Goal: Task Accomplishment & Management: Use online tool/utility

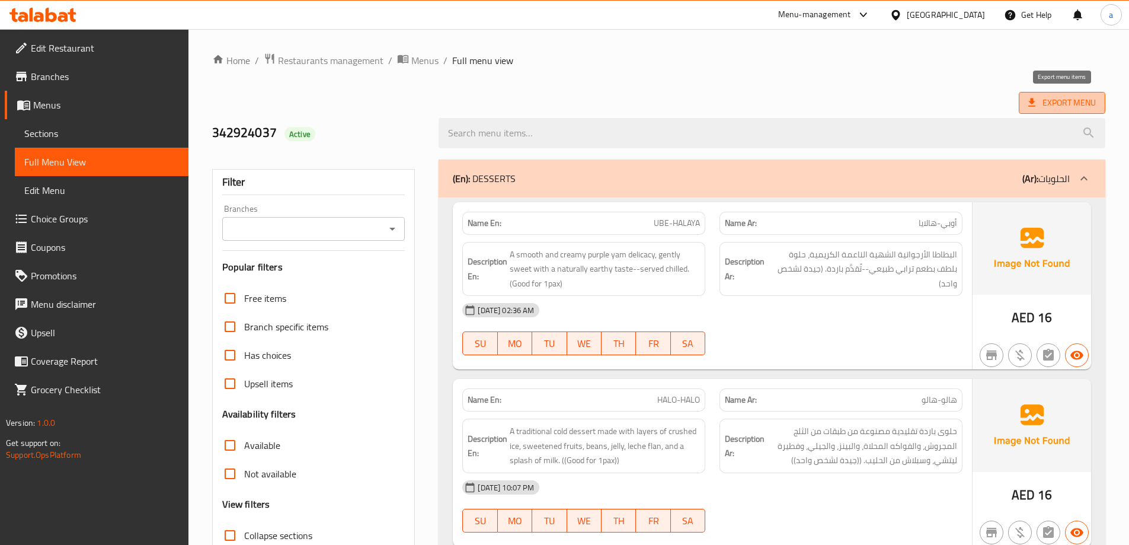
click at [1064, 95] on span "Export Menu" at bounding box center [1062, 102] width 68 height 15
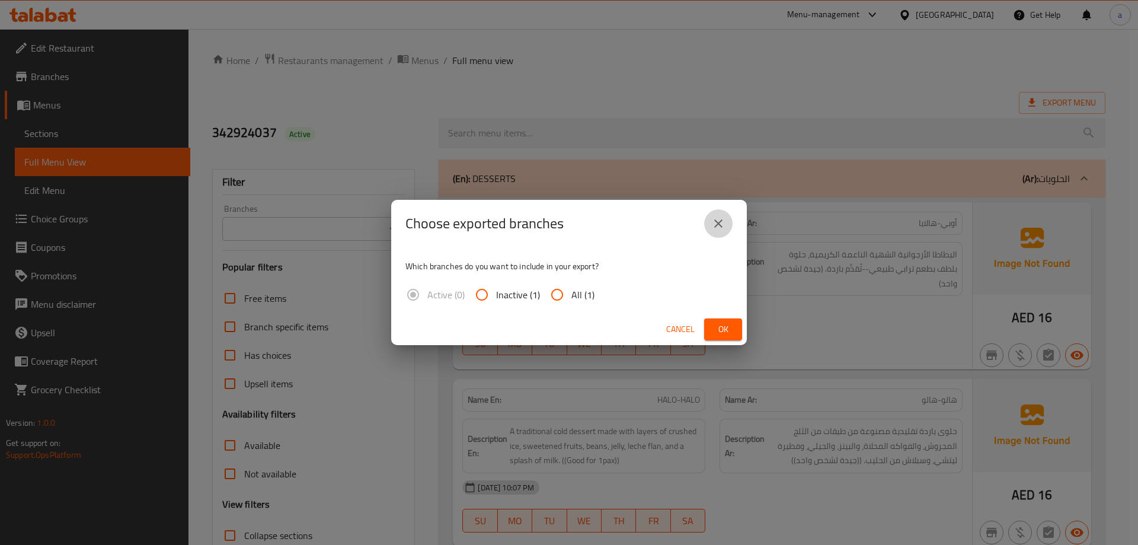
click at [721, 220] on icon "close" at bounding box center [718, 223] width 8 height 8
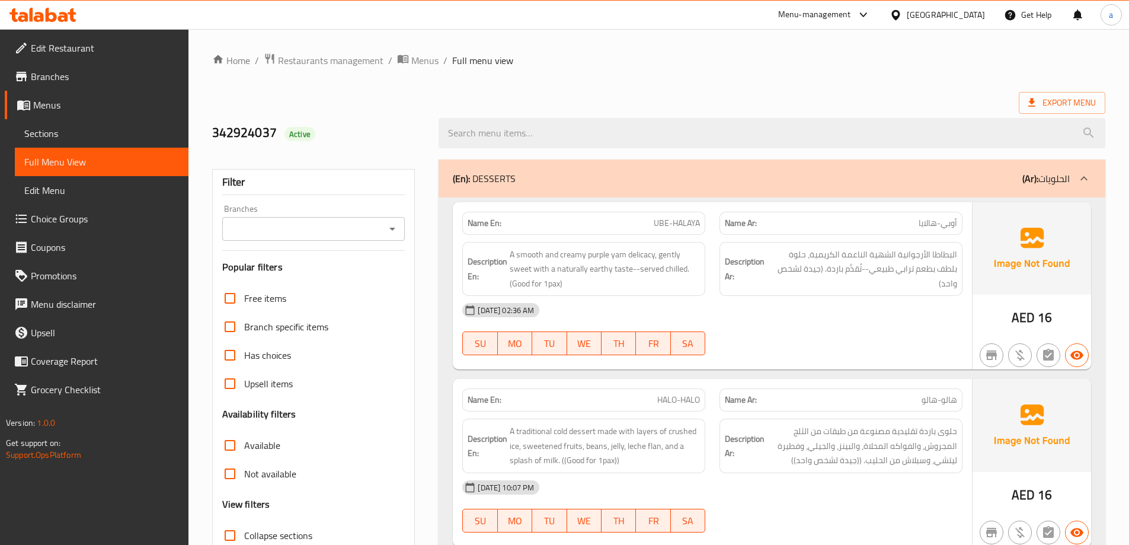
click at [31, 136] on span "Sections" at bounding box center [101, 133] width 155 height 14
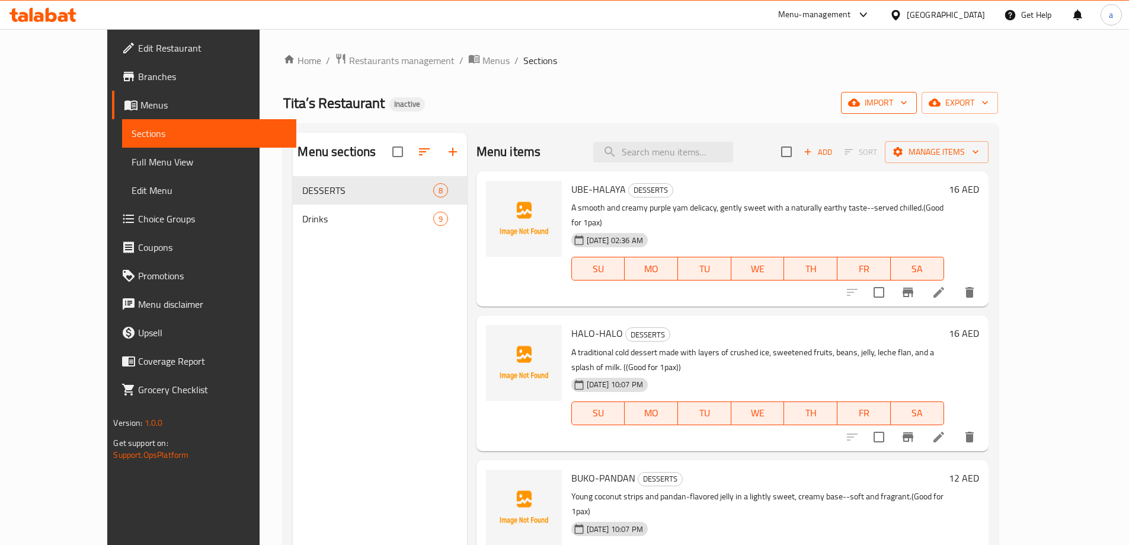
click at [907, 99] on span "import" at bounding box center [878, 102] width 57 height 15
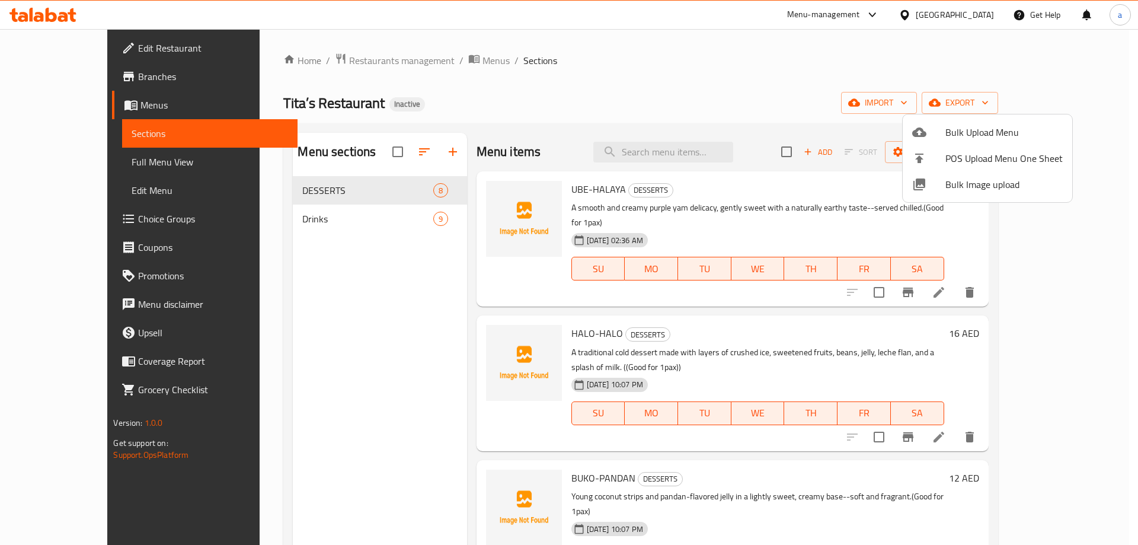
click at [945, 133] on div at bounding box center [928, 132] width 33 height 14
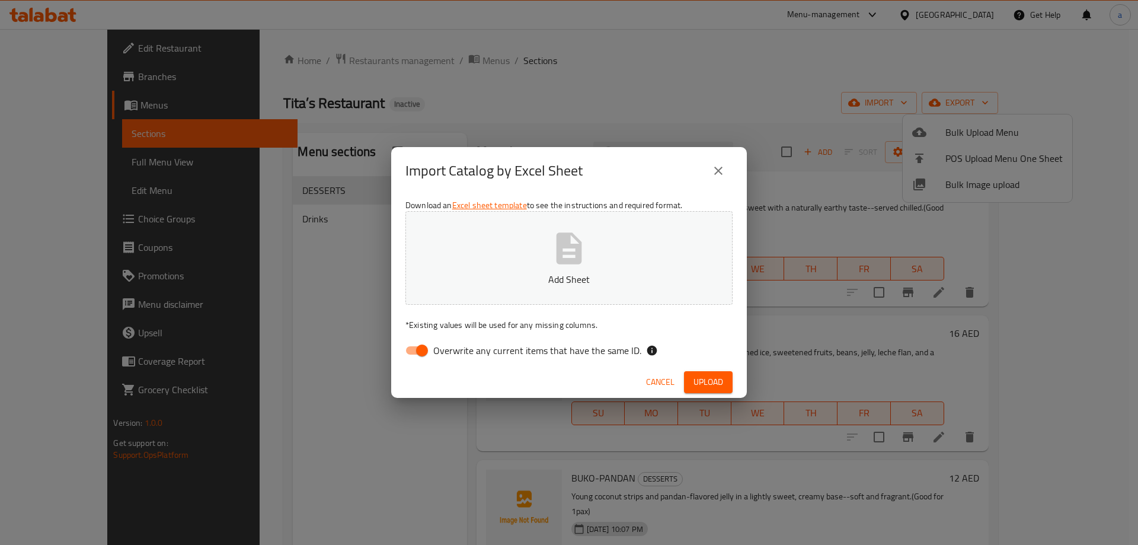
click at [424, 350] on input "Overwrite any current items that have the same ID." at bounding box center [422, 350] width 68 height 23
checkbox input "false"
click at [507, 259] on button "Add Sheet" at bounding box center [568, 258] width 327 height 94
click at [711, 388] on span "Upload" at bounding box center [708, 382] width 30 height 15
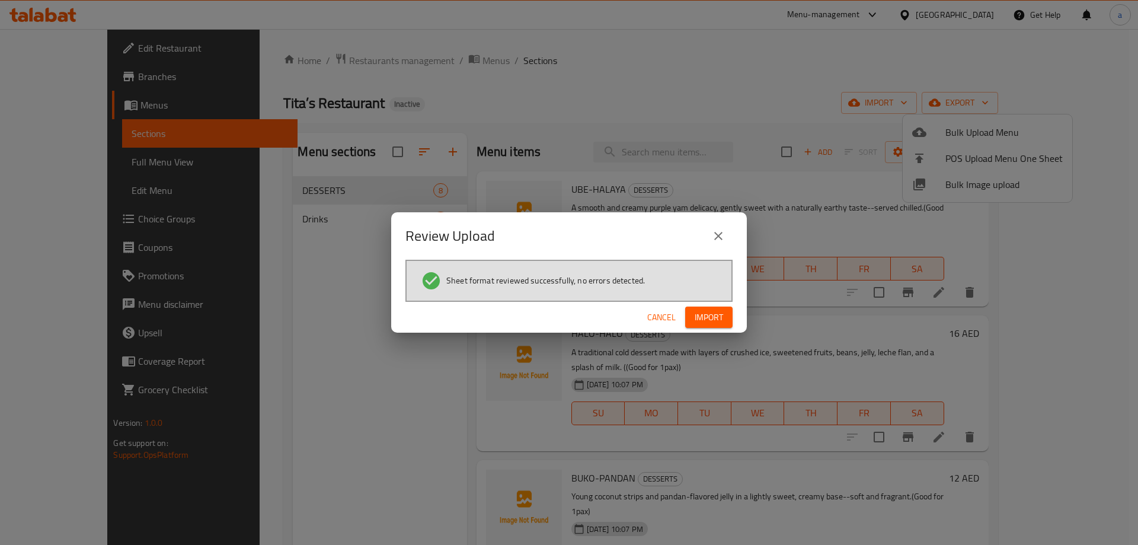
click at [711, 314] on span "Import" at bounding box center [709, 317] width 28 height 15
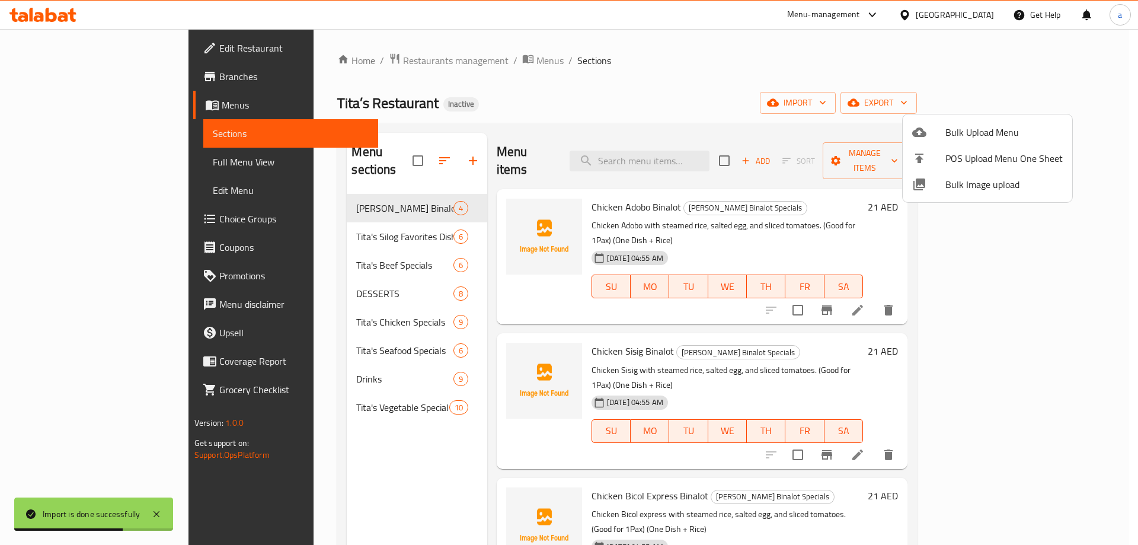
click at [88, 166] on div at bounding box center [569, 272] width 1138 height 545
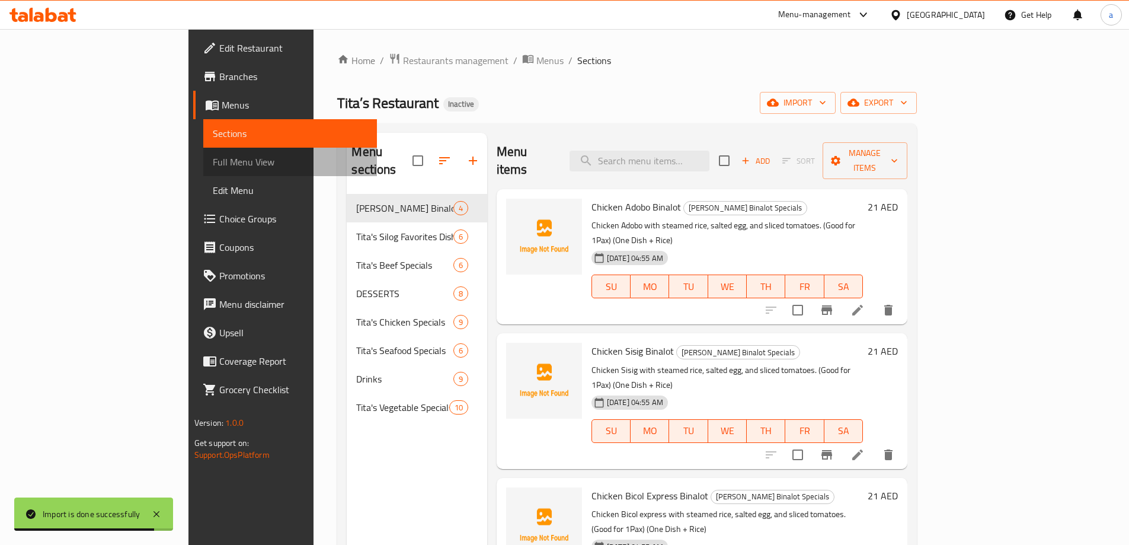
click at [213, 166] on span "Full Menu View" at bounding box center [290, 162] width 155 height 14
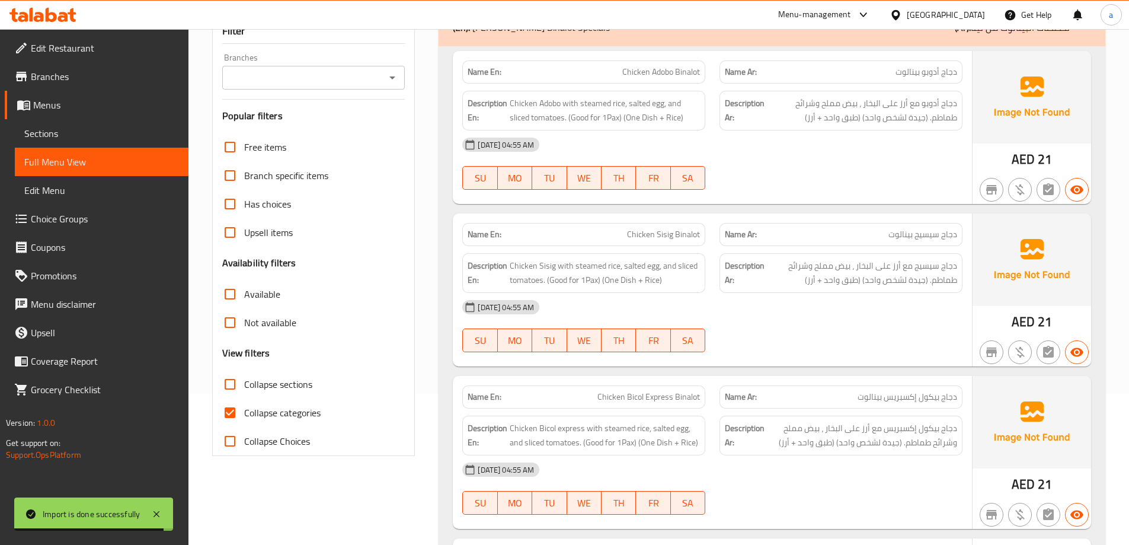
scroll to position [296, 0]
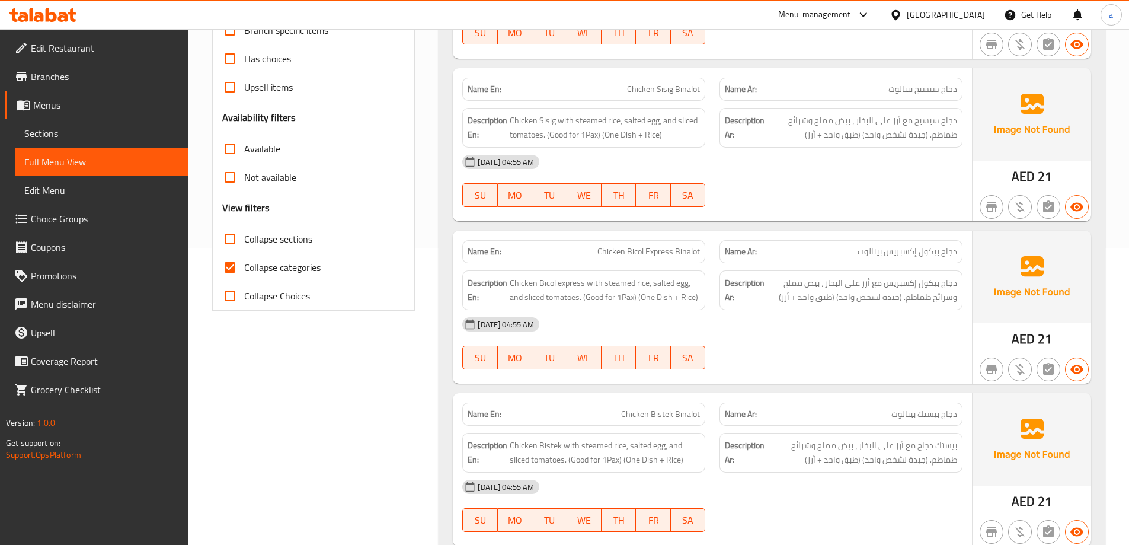
click at [230, 262] on input "Collapse categories" at bounding box center [230, 267] width 28 height 28
checkbox input "false"
click at [229, 242] on input "Collapse sections" at bounding box center [230, 239] width 28 height 28
checkbox input "true"
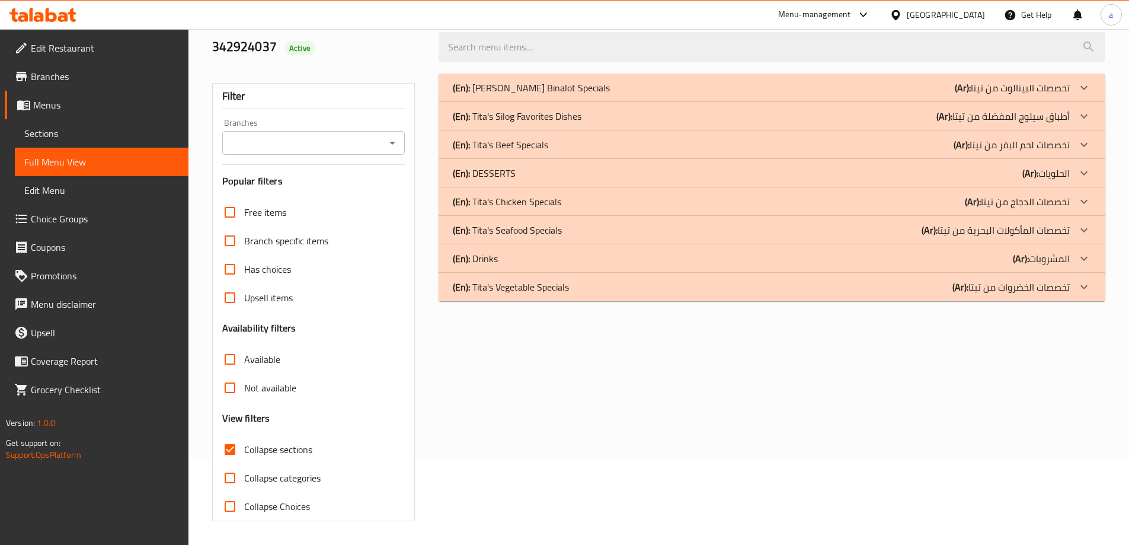
scroll to position [86, 0]
click at [541, 296] on div "(En): Tita's Vegetable Specials (Ar): تخصصات الخضروات من تيتا" at bounding box center [772, 287] width 667 height 28
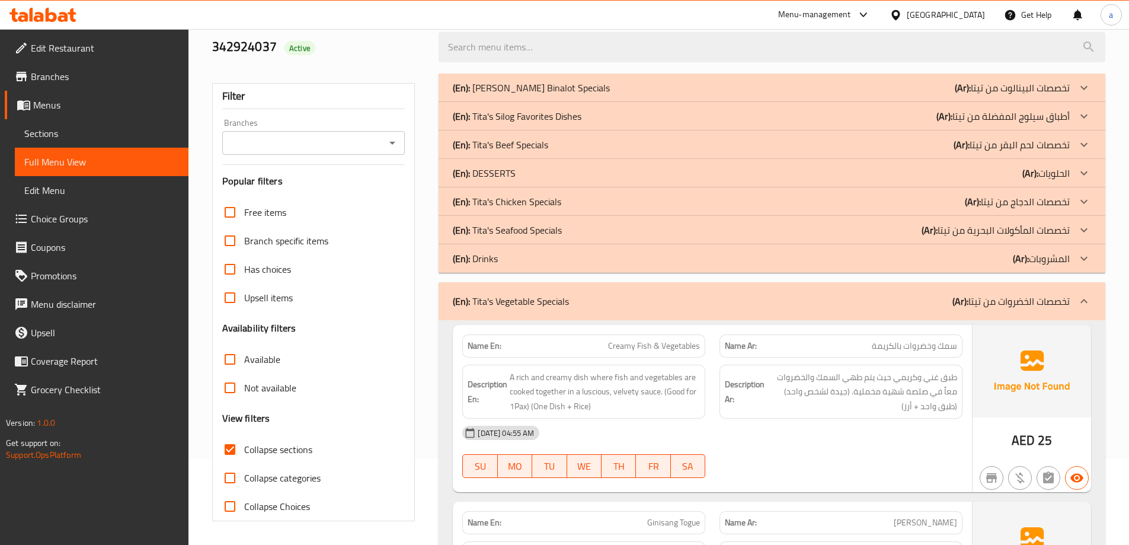
click at [529, 231] on p "(En): Tita's Seafood Specials" at bounding box center [507, 230] width 109 height 14
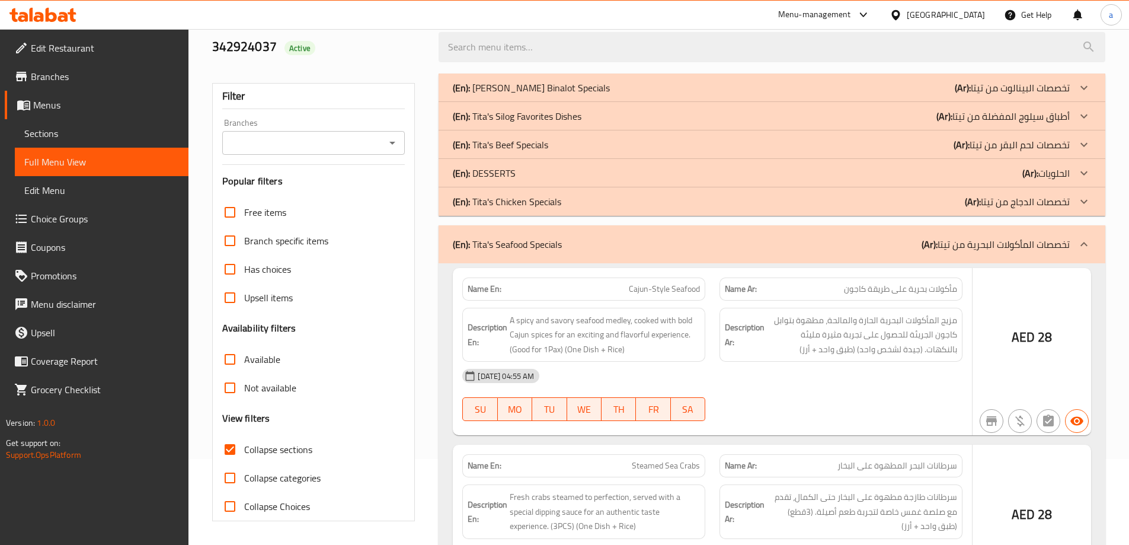
click at [527, 202] on p "(En): Tita's Chicken Specials" at bounding box center [507, 201] width 108 height 14
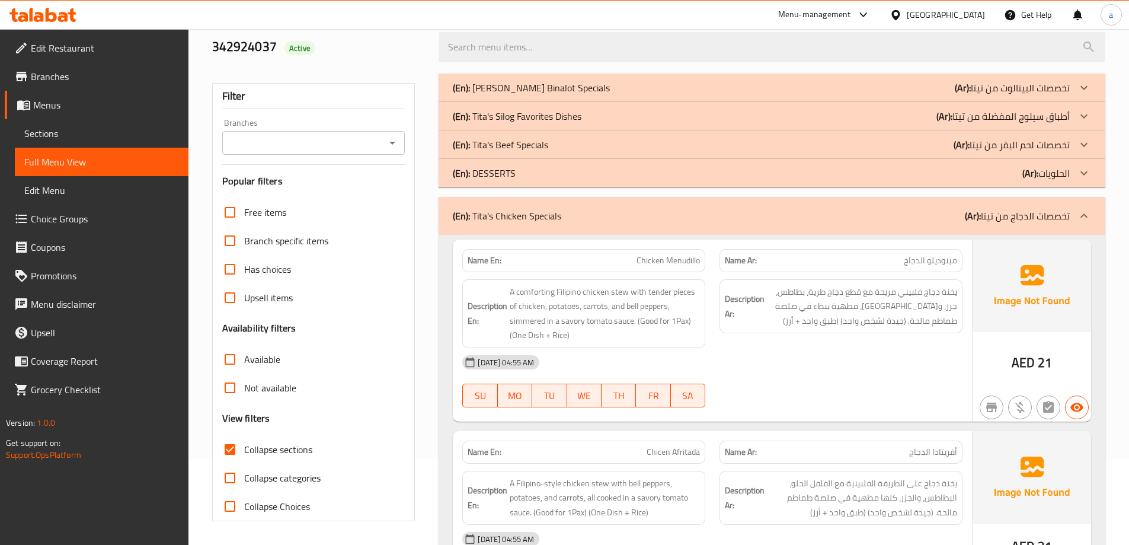
click at [520, 152] on p "(En): Tita's Beef Specials" at bounding box center [500, 144] width 95 height 14
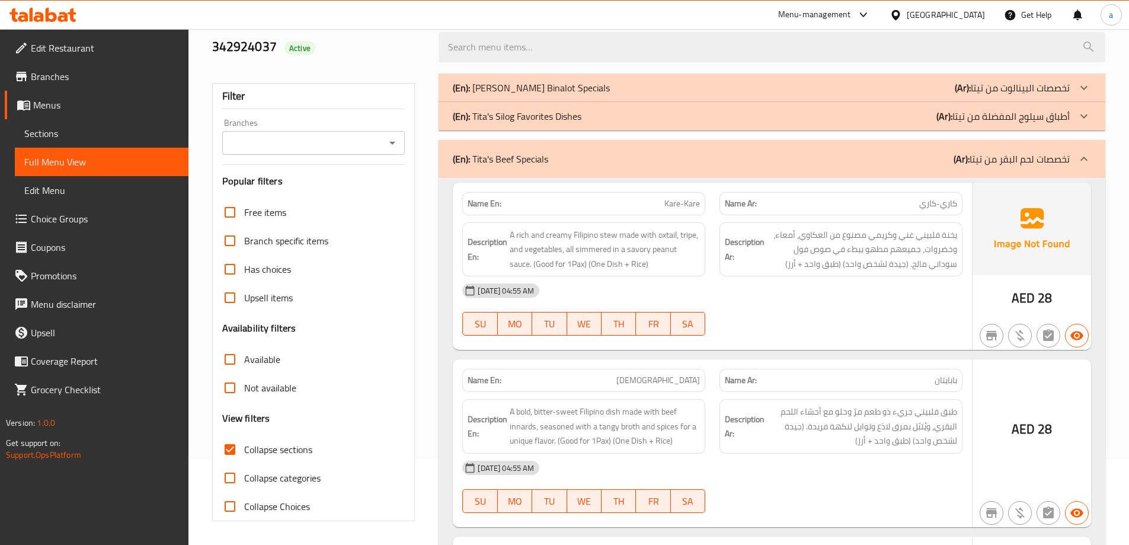
click at [520, 113] on p "(En): [PERSON_NAME] Silog Favorites Dishes" at bounding box center [517, 116] width 129 height 14
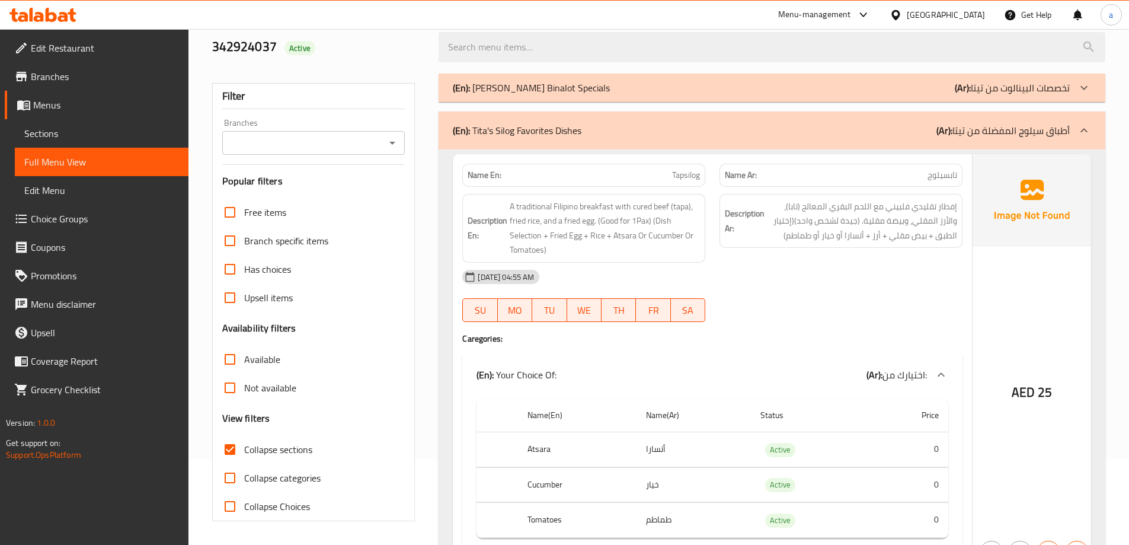
click at [520, 95] on p "(En): [PERSON_NAME] Binalot Specials" at bounding box center [531, 88] width 157 height 14
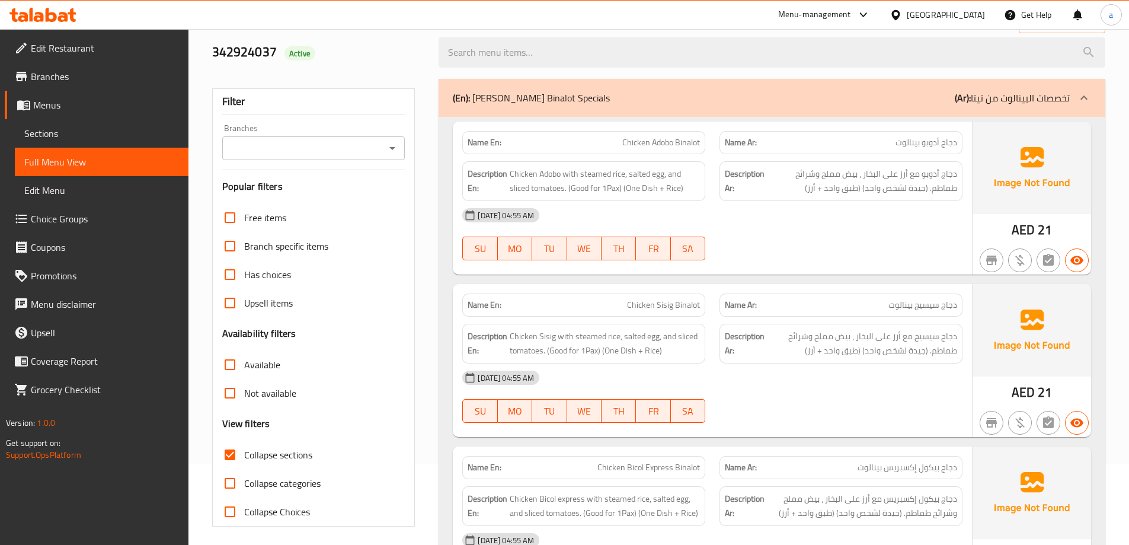
scroll to position [0, 0]
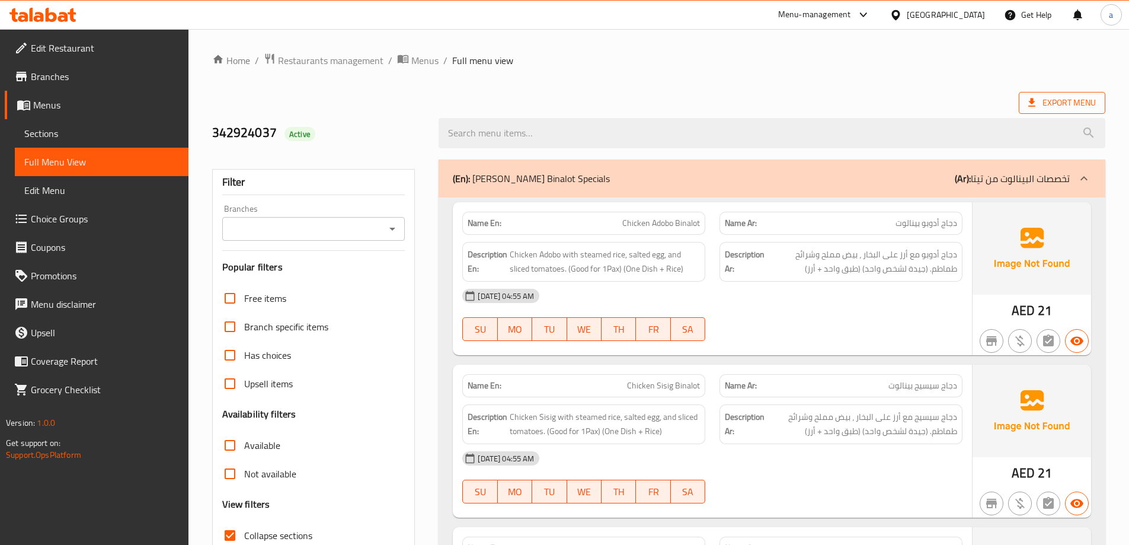
click at [1085, 100] on span "Export Menu" at bounding box center [1062, 102] width 68 height 15
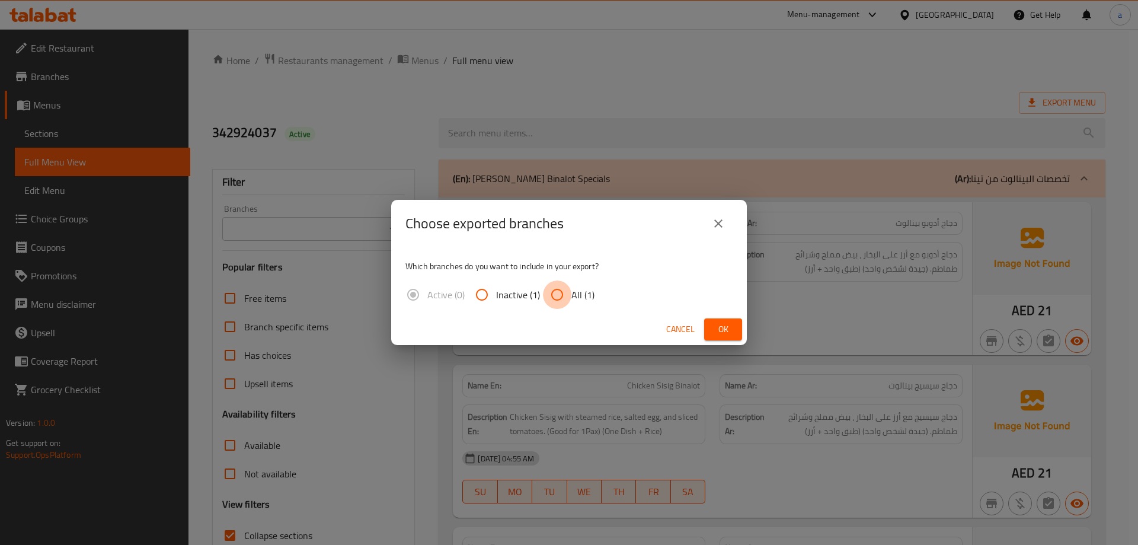
click at [559, 288] on input "All (1)" at bounding box center [557, 294] width 28 height 28
radio input "true"
click at [722, 326] on span "Ok" at bounding box center [723, 329] width 19 height 15
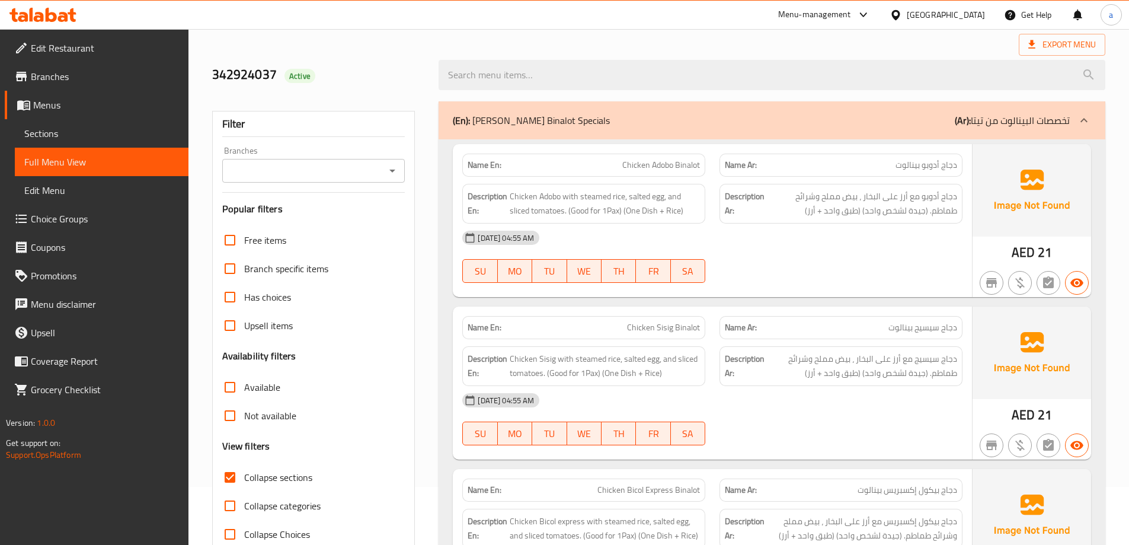
scroll to position [178, 0]
